Goal: Find contact information: Find contact information

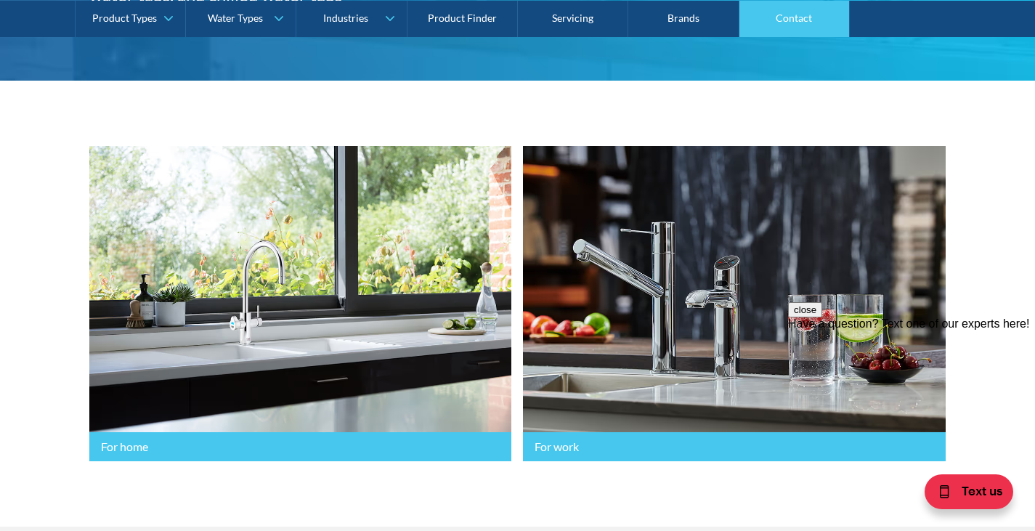
click at [787, 20] on link "Contact" at bounding box center [794, 18] width 110 height 36
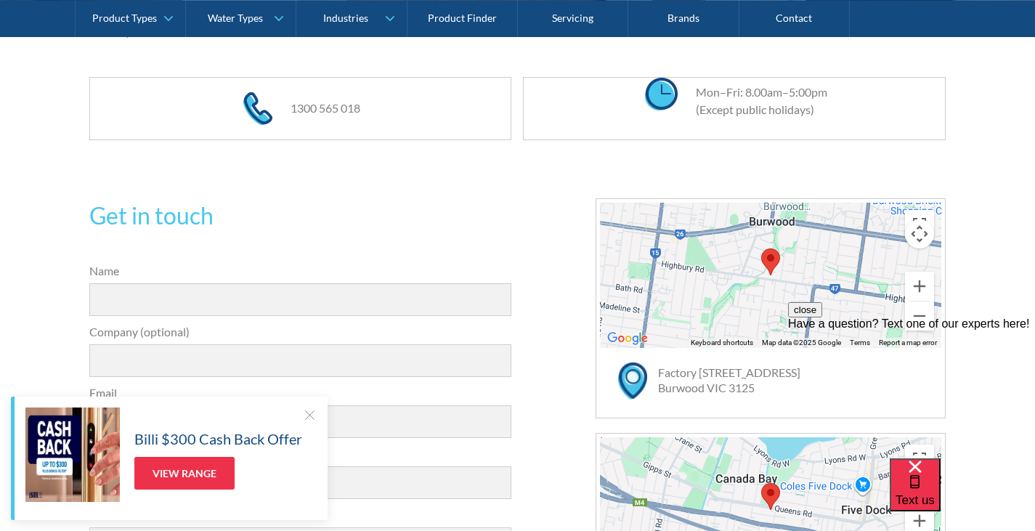
scroll to position [218, 0]
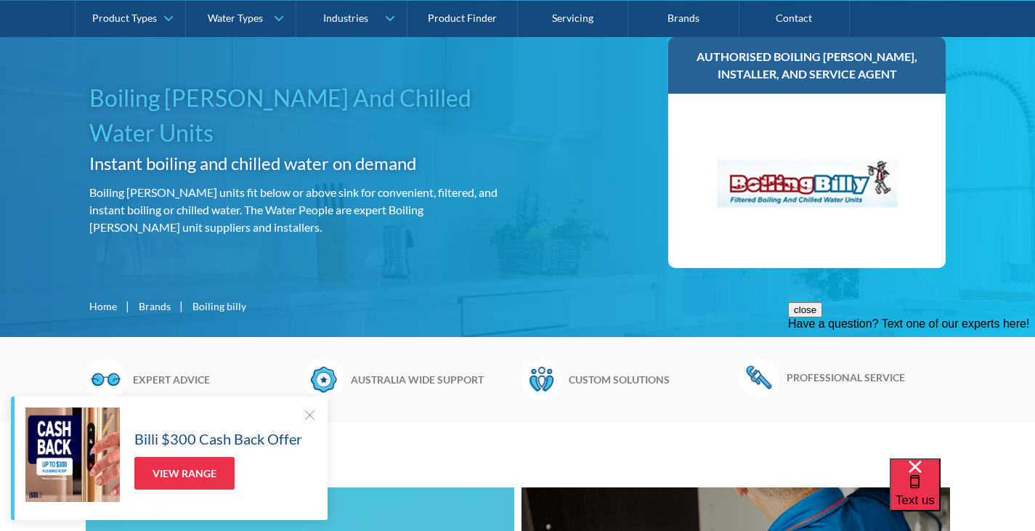
scroll to position [145, 0]
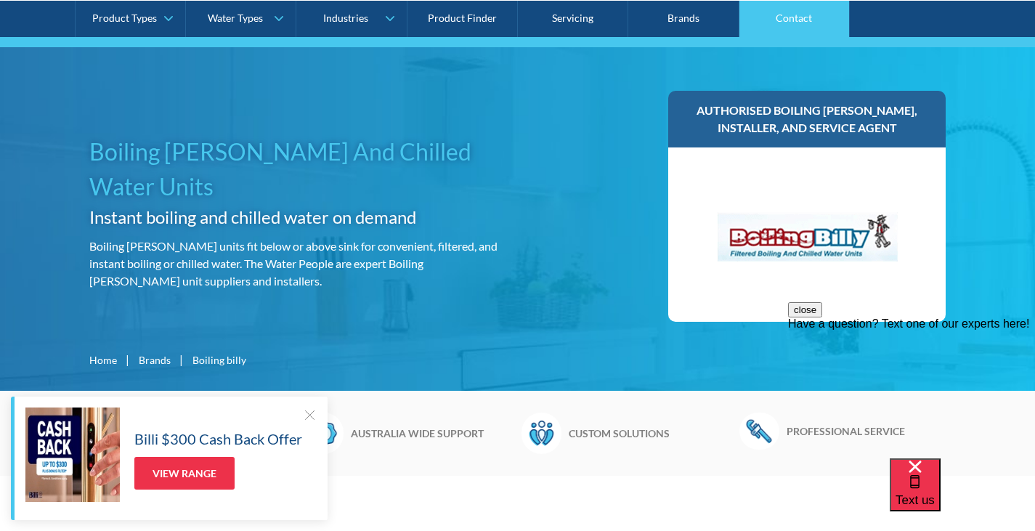
click at [808, 22] on link "Contact" at bounding box center [794, 18] width 110 height 36
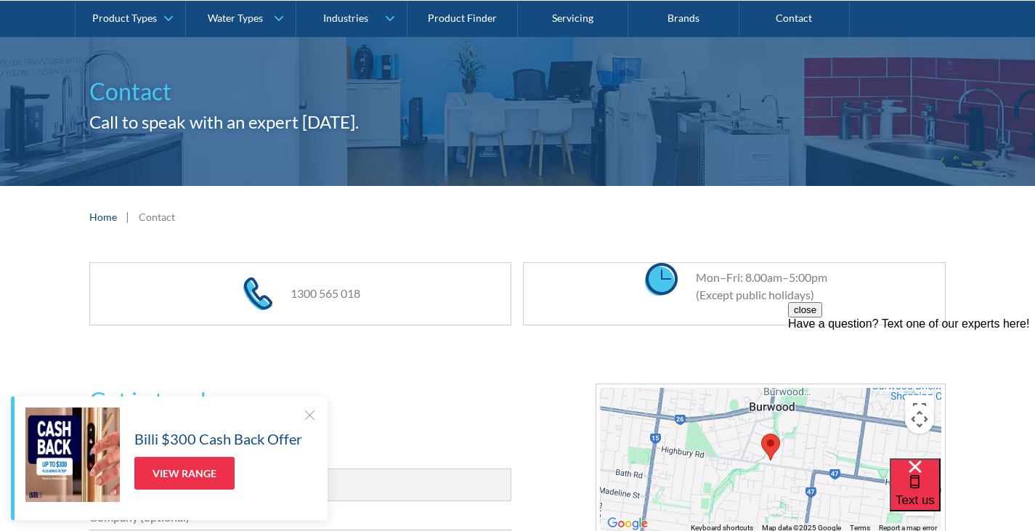
scroll to position [73, 0]
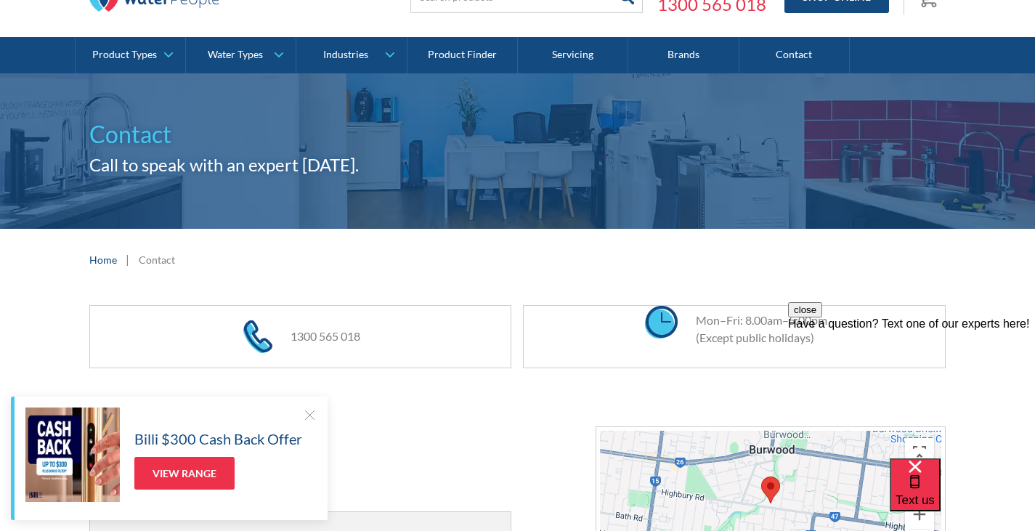
click at [304, 414] on div at bounding box center [309, 414] width 15 height 15
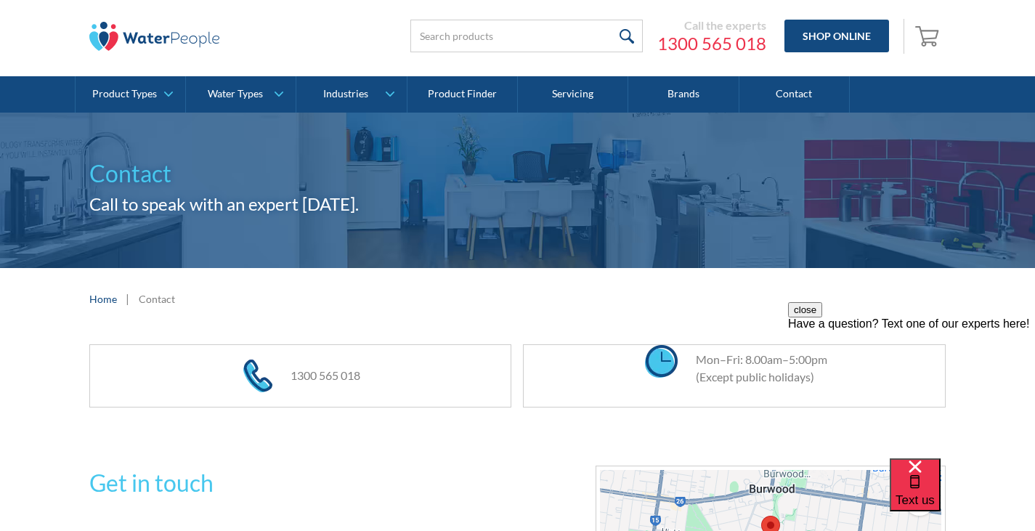
scroll to position [0, 0]
